Goal: Use online tool/utility

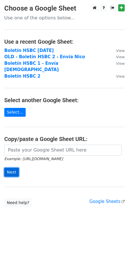
click at [15, 168] on input "Next" at bounding box center [11, 172] width 15 height 9
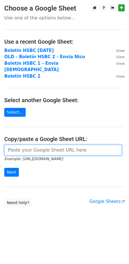
paste input "https://docs.google.com/spreadsheets/d/10IdHU-XMJsX4Z6UhLBWEXeLo2z_9nlgP7dtMBor…"
type input "https://docs.google.com/spreadsheets/d/10IdHU-XMJsX4Z6UhLBWEXeLo2z_9nlgP7dtMBor…"
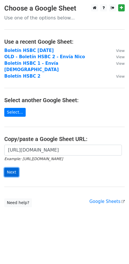
scroll to position [0, 0]
click at [13, 168] on input "Next" at bounding box center [11, 172] width 15 height 9
